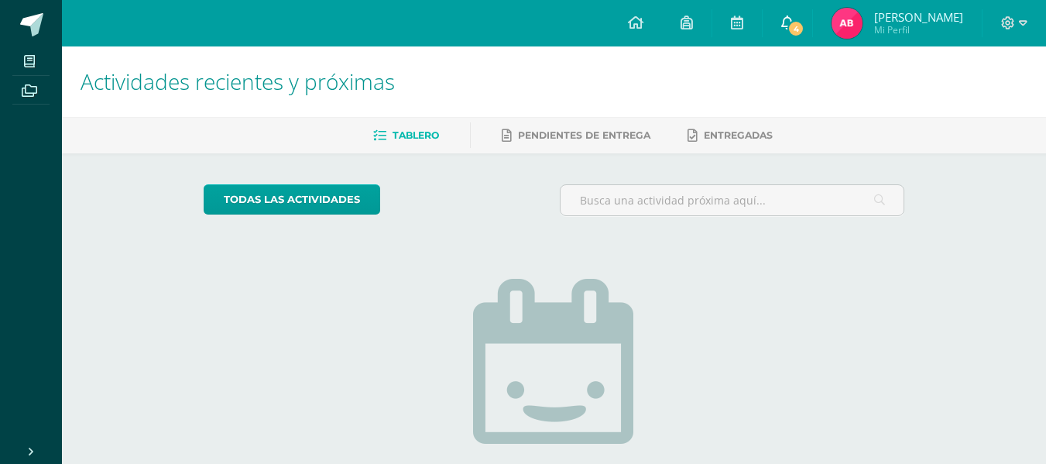
click at [789, 24] on span "4" at bounding box center [795, 28] width 17 height 17
click at [531, 259] on div "No tienes actividades Échale un vistazo a los demás períodos o sal y disfruta d…" at bounding box center [554, 405] width 310 height 354
click at [906, 35] on span "Mi Perfil" at bounding box center [918, 29] width 89 height 13
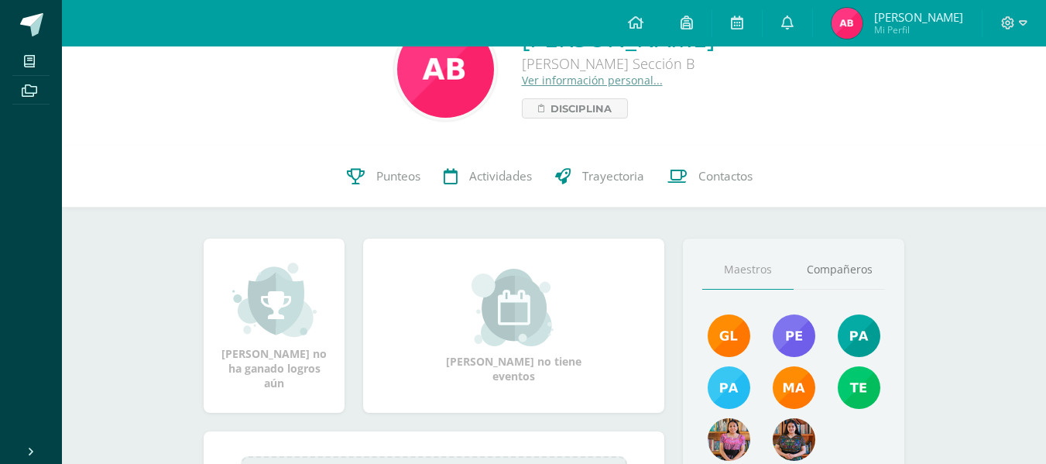
scroll to position [54, 0]
click at [399, 185] on link "Punteos" at bounding box center [383, 176] width 97 height 62
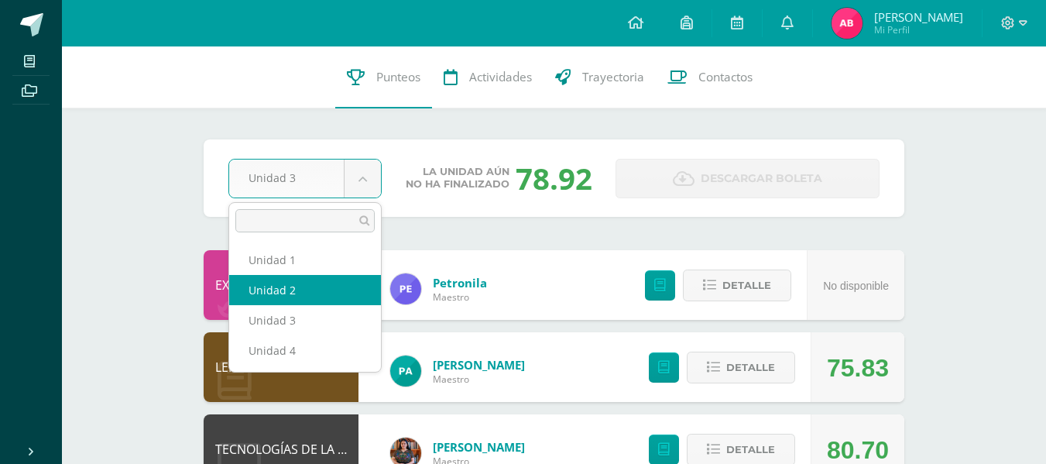
select select "Unidad 2"
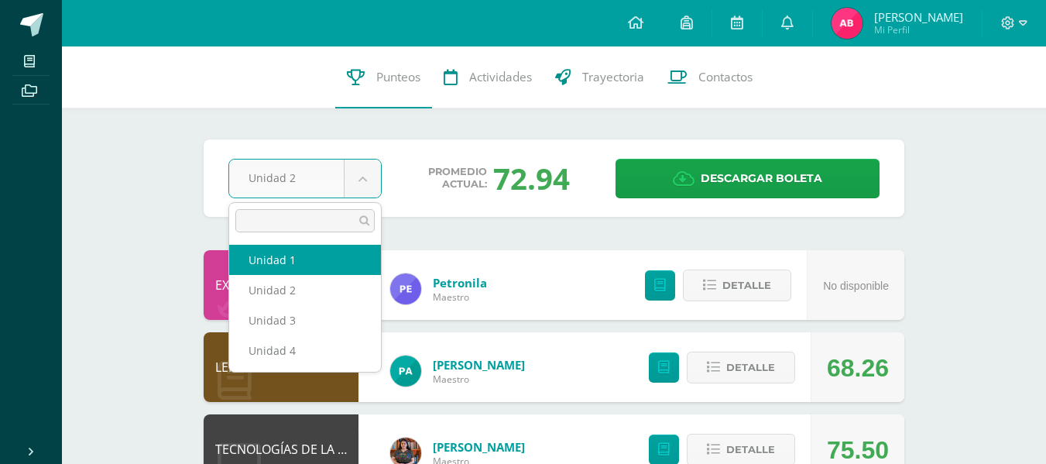
select select "Unidad 1"
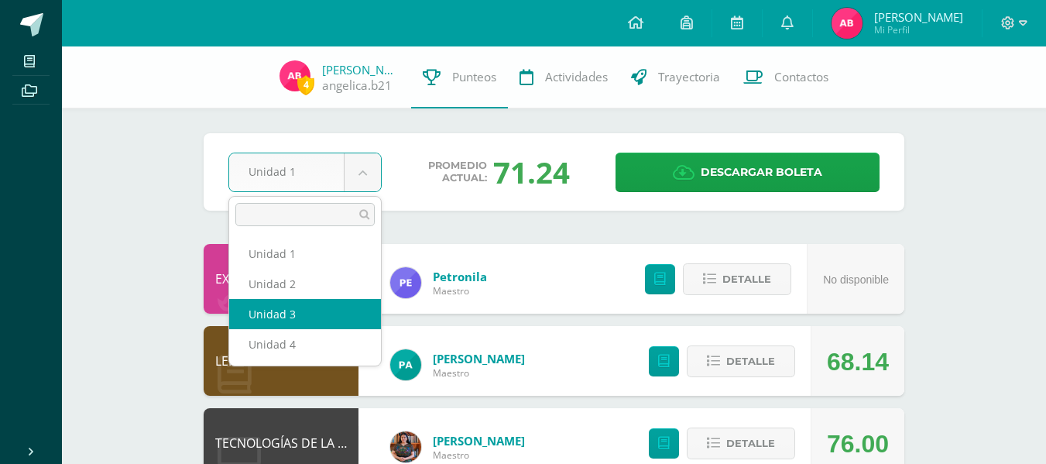
select select "Unidad 3"
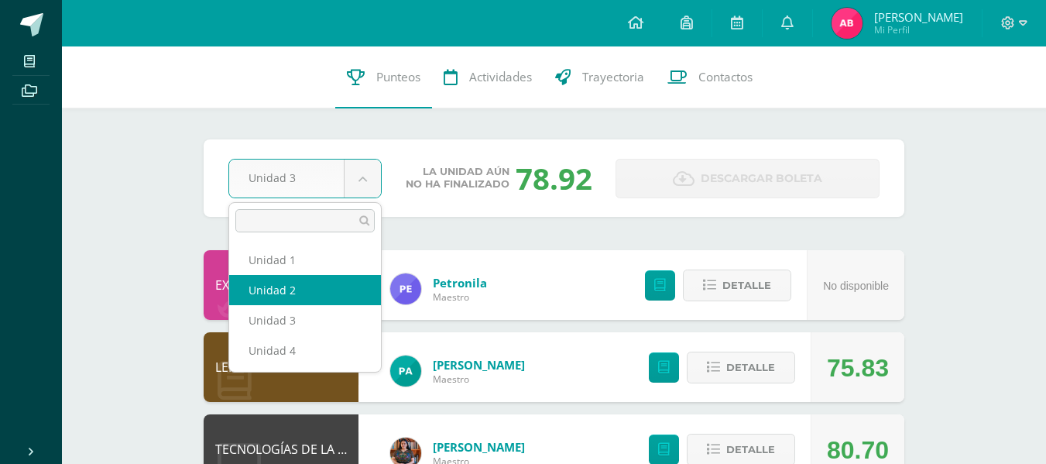
select select "Unidad 2"
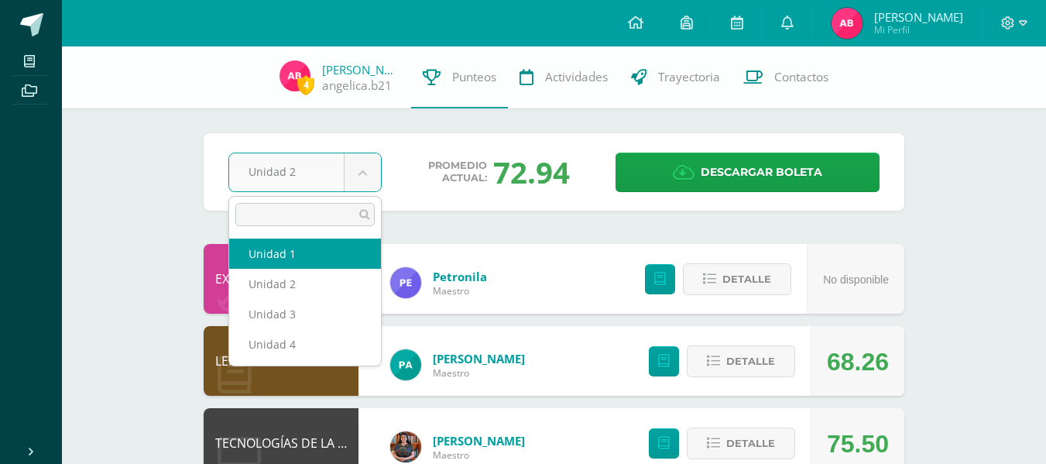
select select "Unidad 1"
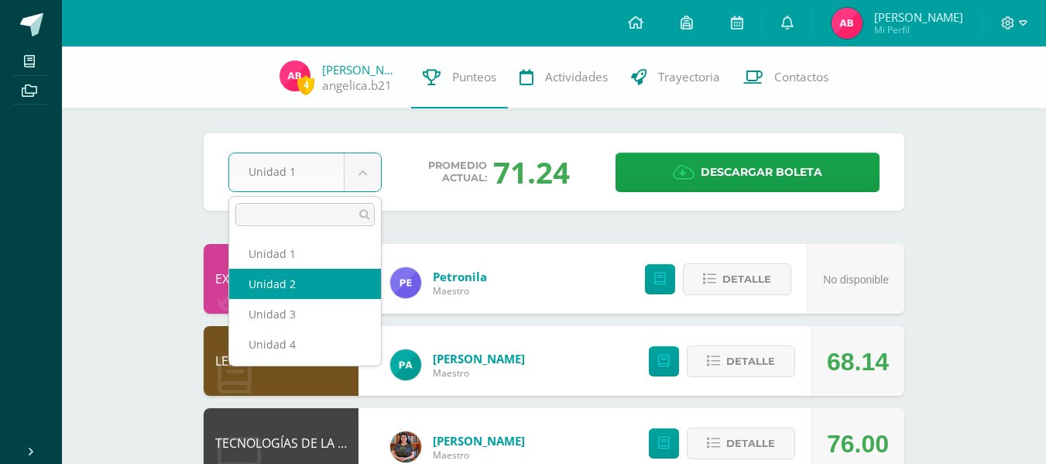
select select "Unidad 2"
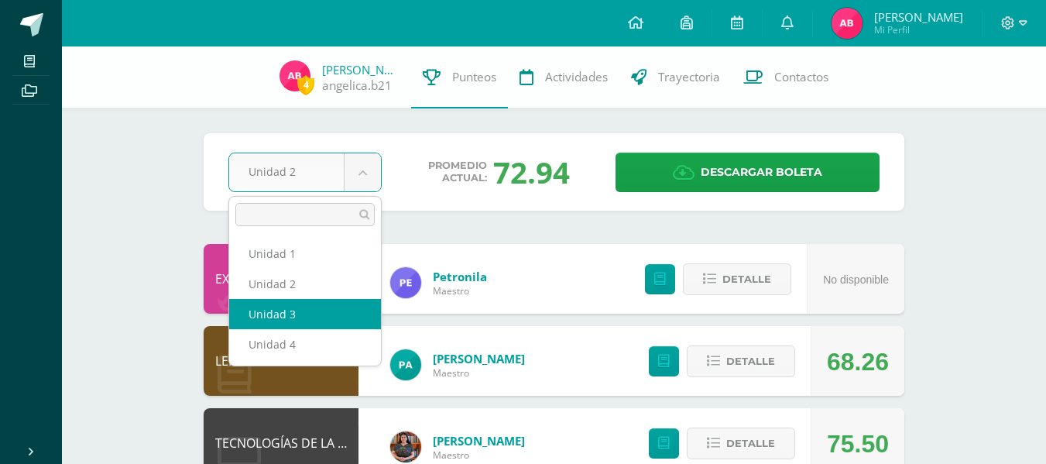
select select "Unidad 3"
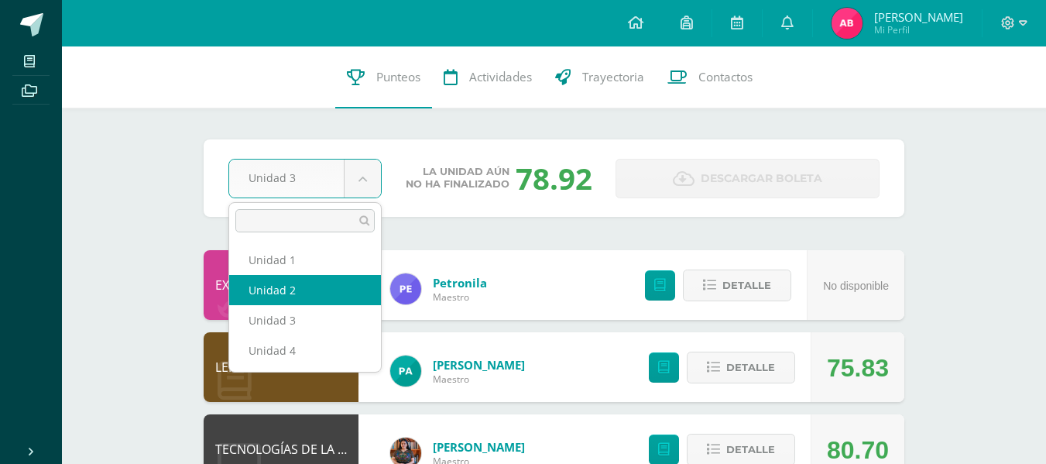
select select "Unidad 2"
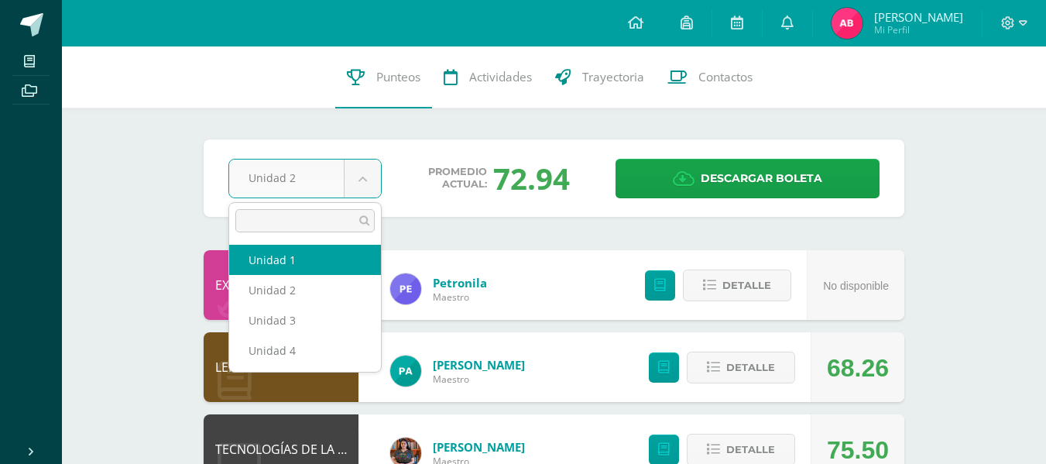
select select "Unidad 1"
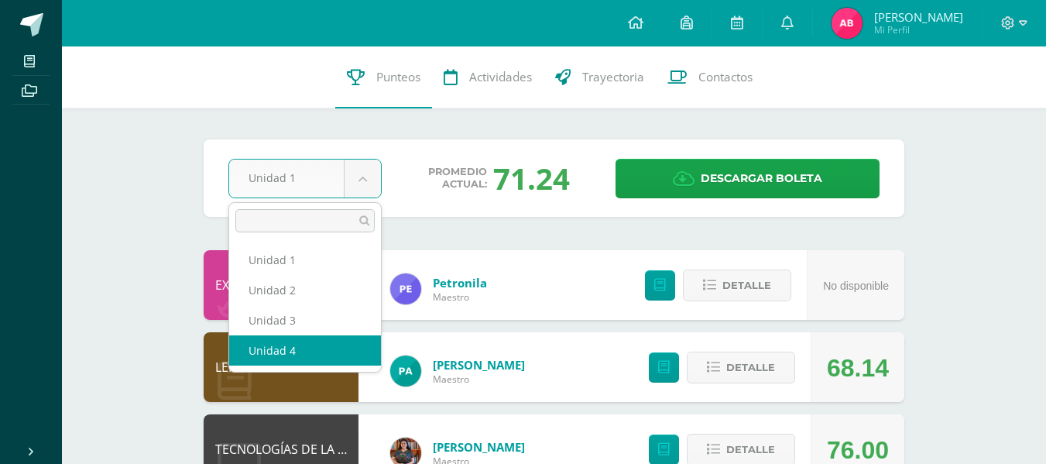
select select "Unidad 4"
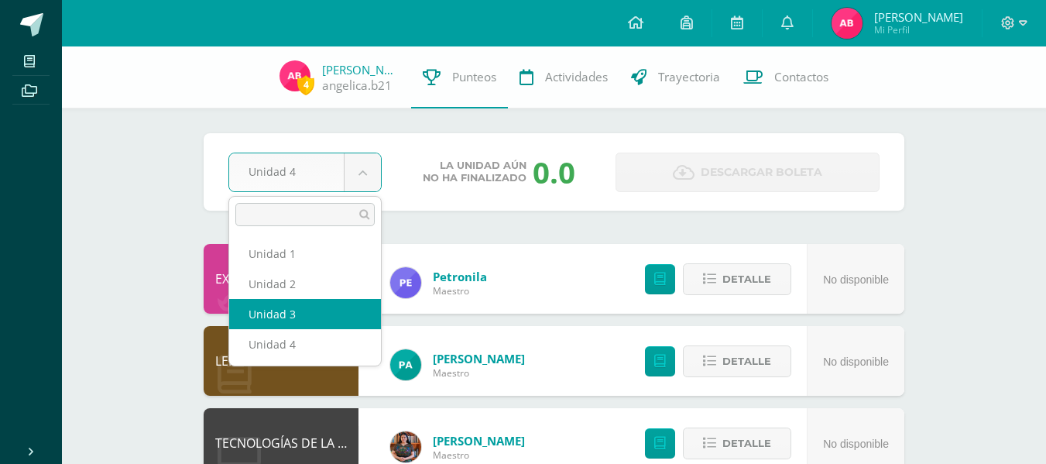
select select "Unidad 3"
